Goal: Task Accomplishment & Management: Complete application form

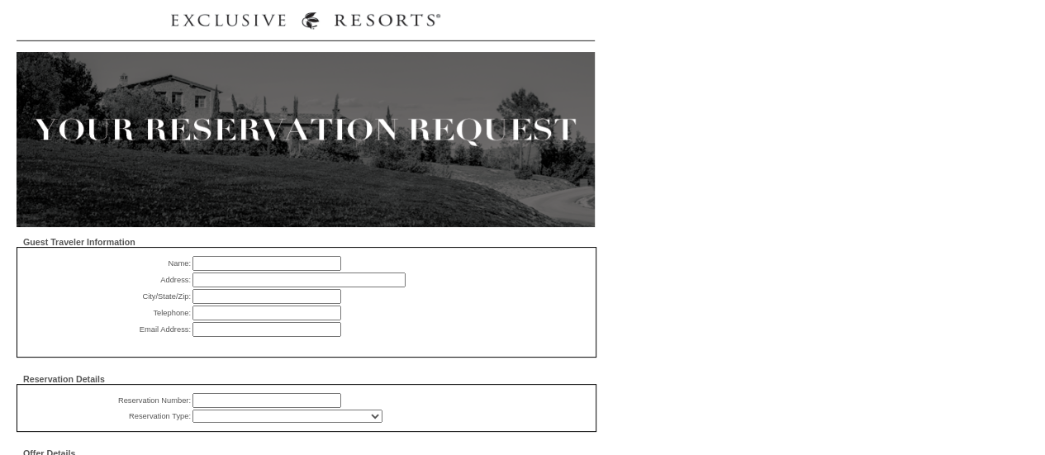
click at [266, 264] on input "text" at bounding box center [267, 263] width 149 height 15
paste input "[PERSON_NAME]"
type input "[PERSON_NAME]"
click at [364, 282] on input "text" at bounding box center [299, 280] width 213 height 15
type input "[STREET_ADDRESS]"
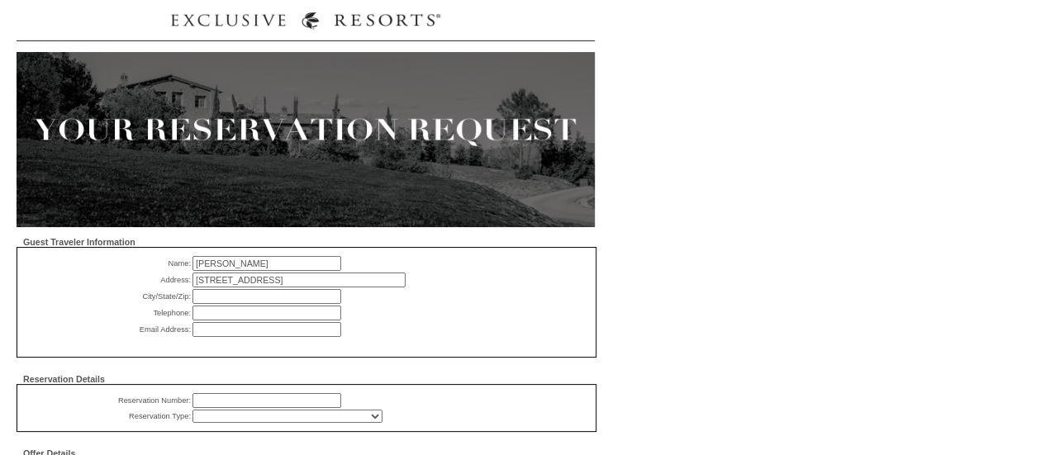
click at [269, 302] on input "text" at bounding box center [267, 296] width 149 height 15
type input "[GEOGRAPHIC_DATA]"
click at [221, 318] on input "text" at bounding box center [267, 313] width 149 height 15
paste input "[PHONE_NUMBER]"
type input "[PHONE_NUMBER]"
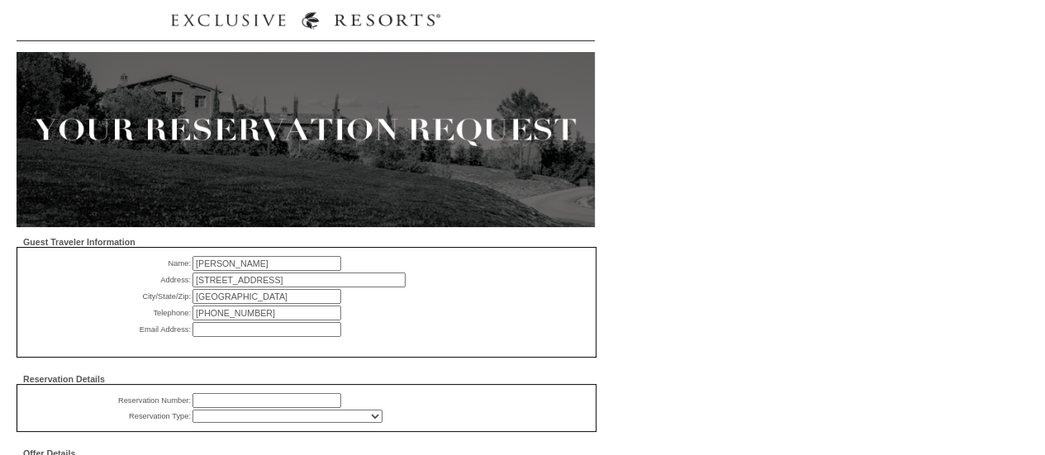
click at [240, 333] on input "text" at bounding box center [267, 329] width 149 height 15
paste input "[EMAIL_ADDRESS][DOMAIN_NAME]>"
type input "[EMAIL_ADDRESS][DOMAIN_NAME]"
click at [255, 408] on input "text" at bounding box center [267, 400] width 149 height 15
paste input "1818527"
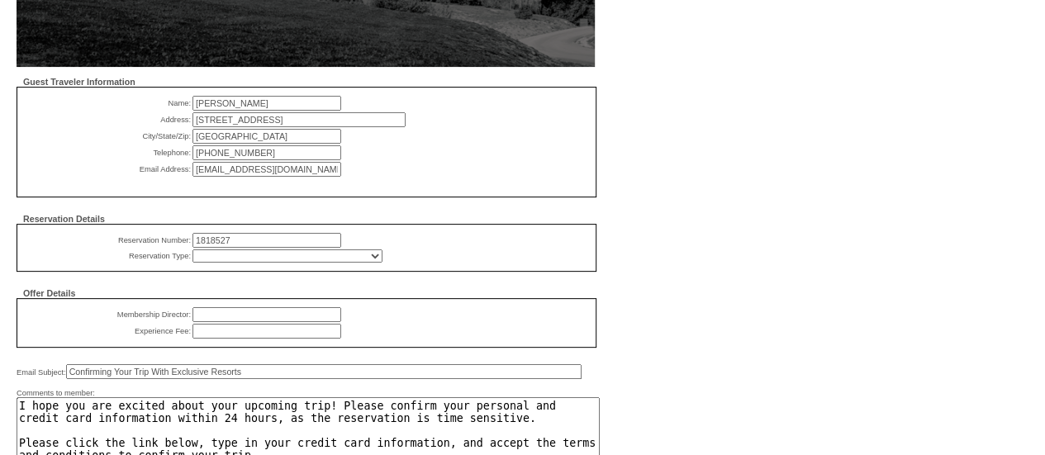
scroll to position [236, 0]
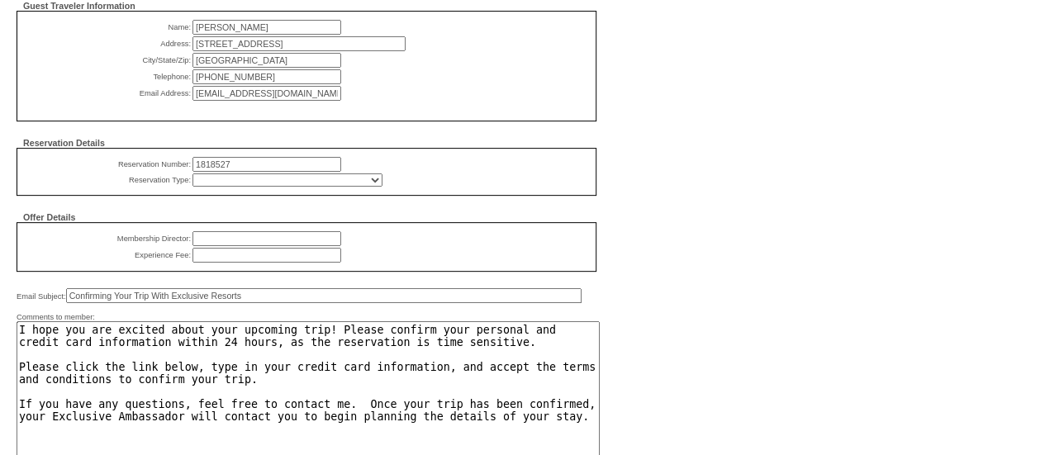
type input "1818527"
click at [312, 187] on select "RD (Comp) - All Exec (Comp) - All Charity (Comp) - Member Donated Charity (Comp…" at bounding box center [288, 180] width 190 height 13
select select "815"
click at [193, 178] on select "RD (Comp) - All Exec (Comp) - All Charity (Comp) - Member Donated Charity (Comp…" at bounding box center [288, 180] width 190 height 13
click at [239, 241] on input "text" at bounding box center [267, 238] width 149 height 15
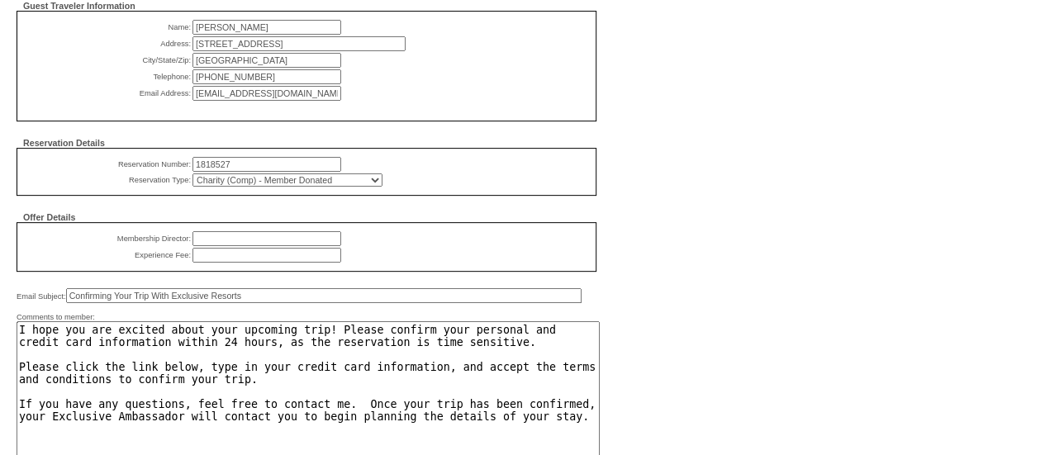
type input "[PERSON_NAME]"
click at [241, 257] on input "text" at bounding box center [267, 255] width 149 height 15
type input "$0"
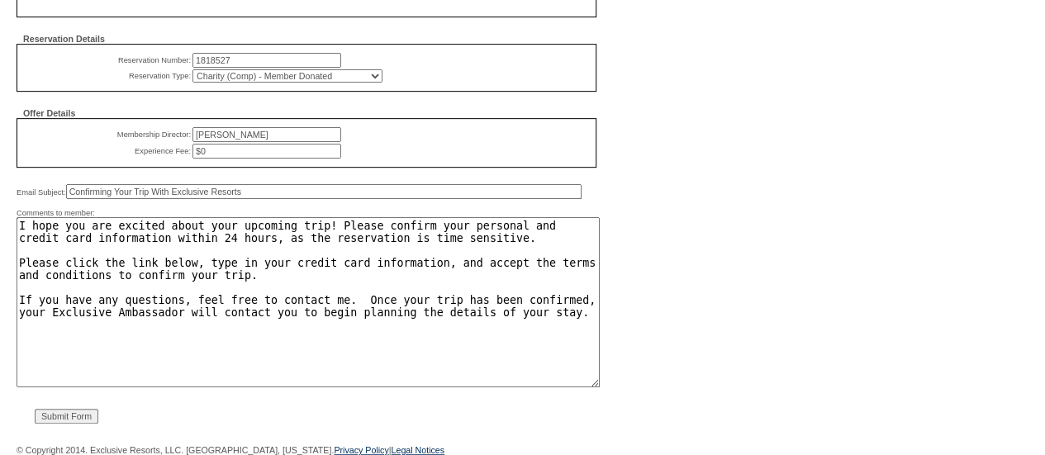
click at [74, 421] on input "Submit Form" at bounding box center [67, 416] width 64 height 15
